Goal: Transaction & Acquisition: Purchase product/service

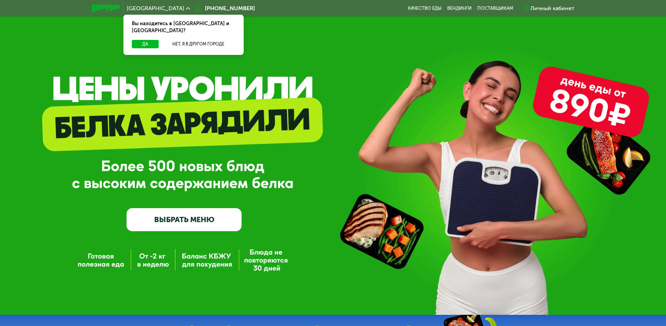
click at [197, 223] on link "ВЫБРАТЬ МЕНЮ" at bounding box center [183, 219] width 115 height 23
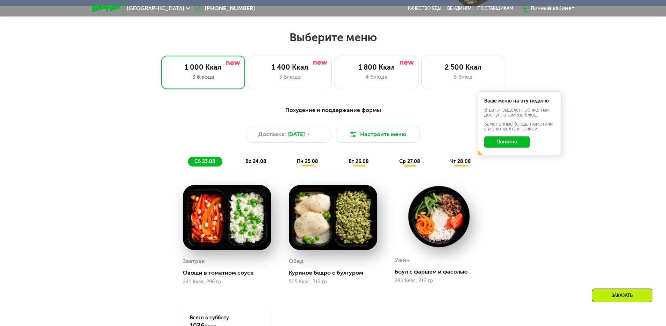
scroll to position [377, 0]
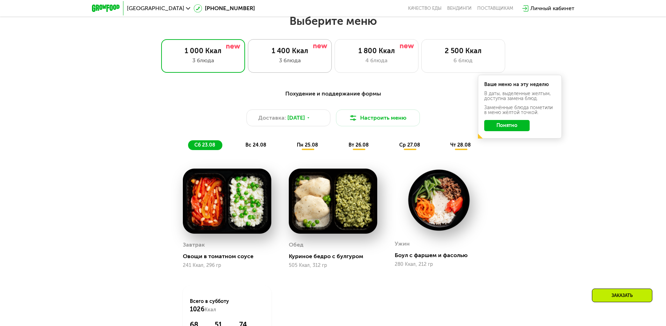
click at [334, 68] on div "1 400 Ккал 3 блюда" at bounding box center [376, 56] width 84 height 34
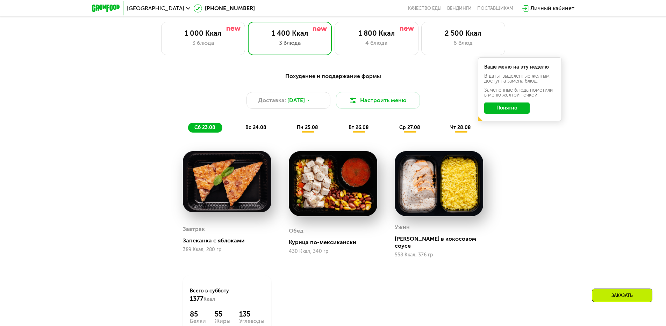
scroll to position [384, 0]
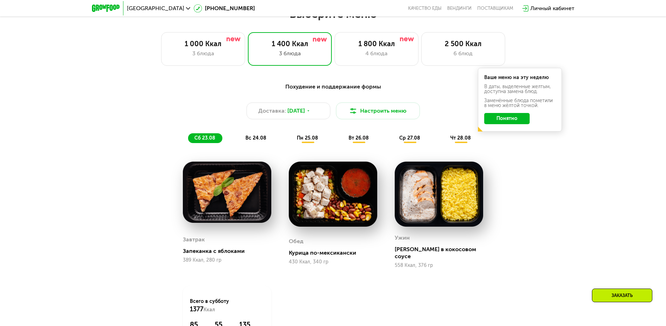
click at [518, 124] on button "Понятно" at bounding box center [506, 118] width 45 height 11
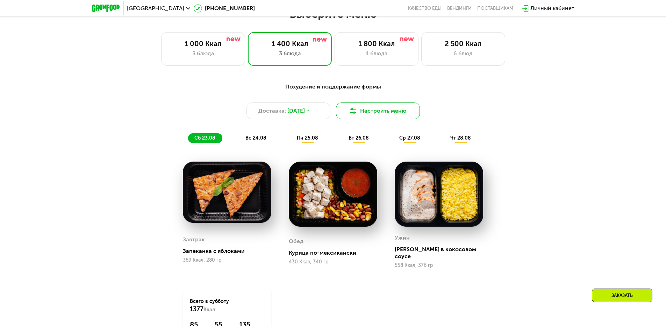
click at [413, 111] on button "Настроить меню" at bounding box center [378, 110] width 84 height 17
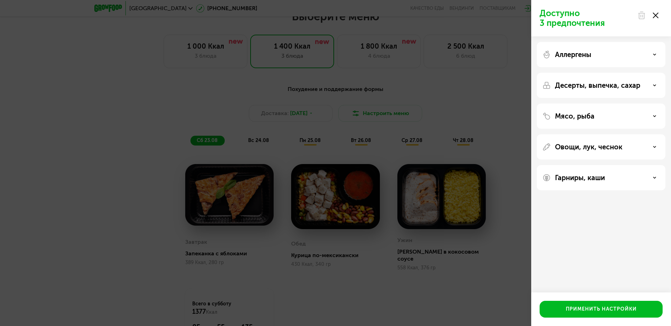
click at [467, 124] on div "Доступно 3 предпочтения Аллергены Десерты, выпечка, сахар Мясо, рыба Овощи, лук…" at bounding box center [335, 163] width 671 height 326
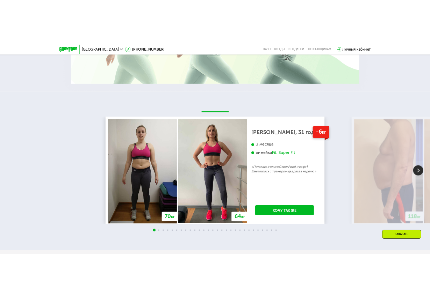
scroll to position [1293, 0]
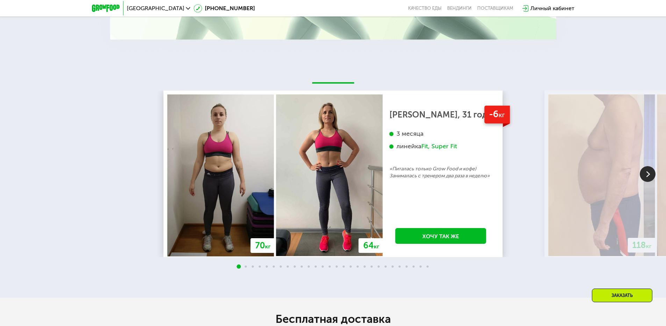
click at [653, 171] on img at bounding box center [647, 174] width 16 height 16
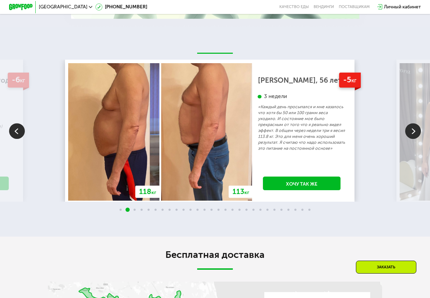
scroll to position [996, 0]
click at [415, 137] on img at bounding box center [413, 132] width 16 height 16
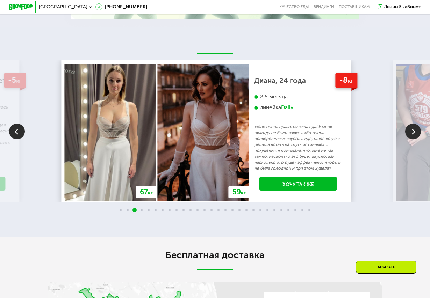
click at [413, 136] on img at bounding box center [413, 132] width 16 height 16
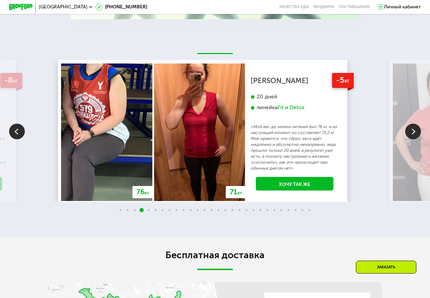
click at [412, 136] on img at bounding box center [413, 132] width 16 height 16
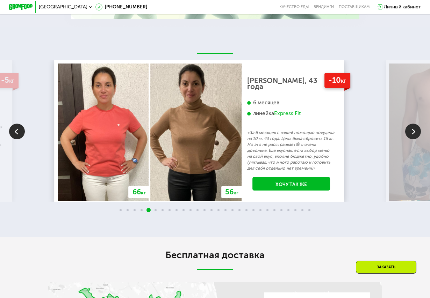
click at [412, 136] on img at bounding box center [413, 132] width 16 height 16
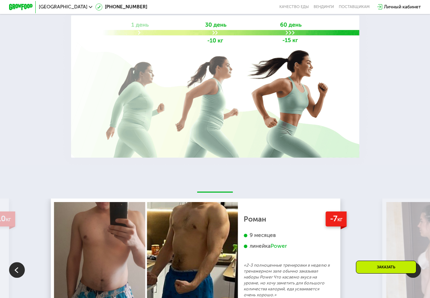
scroll to position [857, 0]
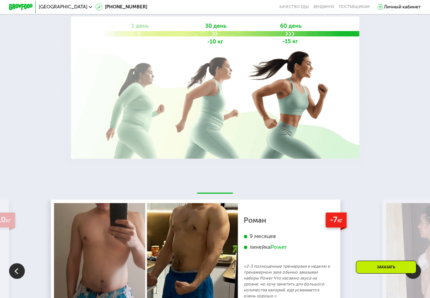
click at [287, 251] on div "Power" at bounding box center [278, 247] width 16 height 7
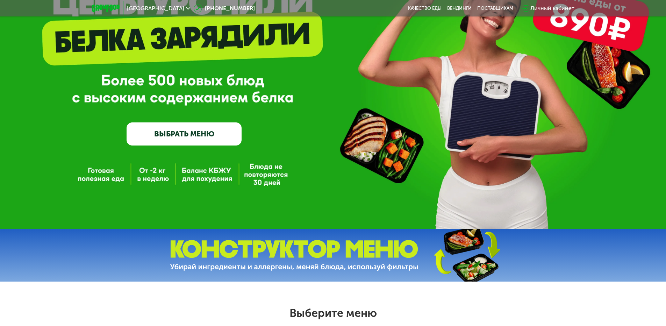
scroll to position [0, 0]
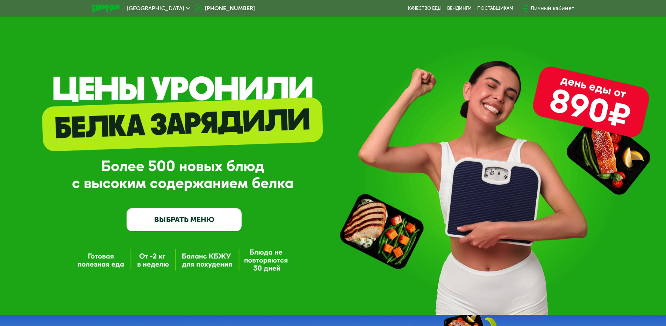
click at [151, 224] on link "ВЫБРАТЬ МЕНЮ" at bounding box center [183, 219] width 115 height 23
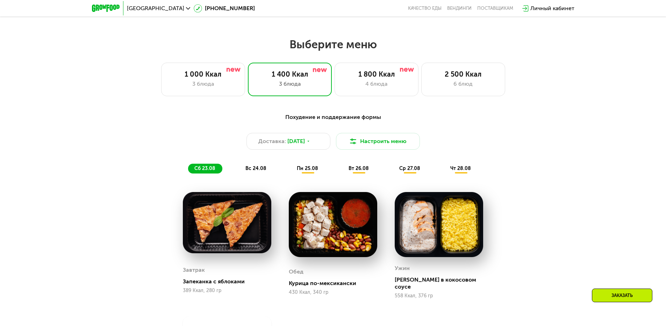
scroll to position [342, 0]
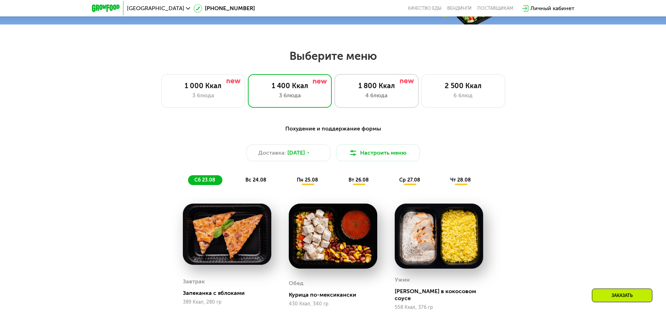
click at [390, 100] on div "4 блюда" at bounding box center [376, 95] width 69 height 8
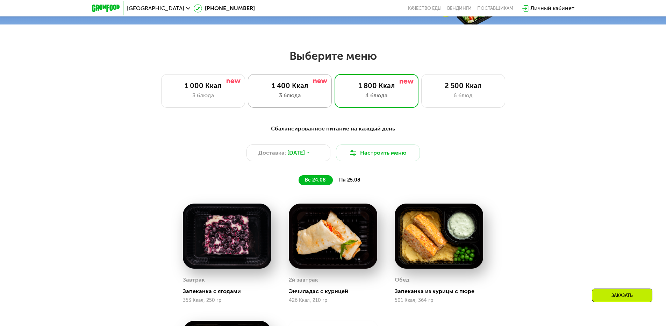
click at [311, 100] on div "3 блюда" at bounding box center [289, 95] width 69 height 8
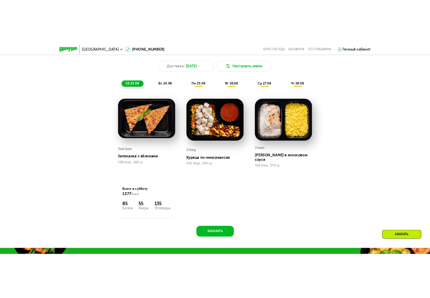
scroll to position [552, 0]
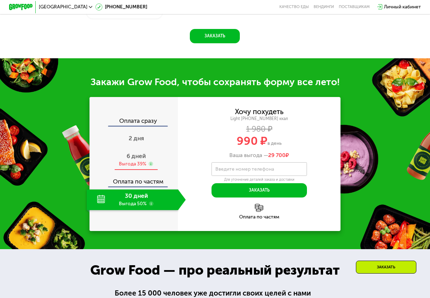
click at [125, 167] on div "Выгода 39%" at bounding box center [132, 164] width 27 height 7
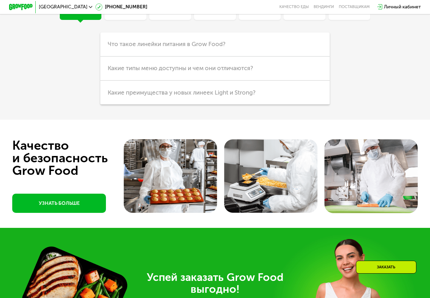
scroll to position [1495, 0]
